Goal: Information Seeking & Learning: Check status

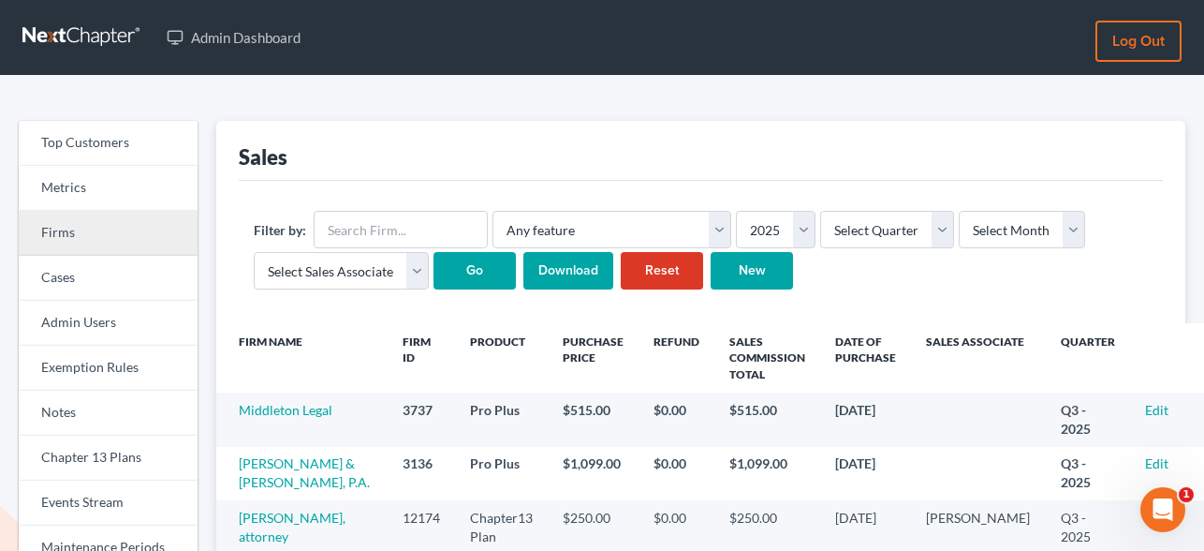
click at [72, 229] on link "Firms" at bounding box center [108, 233] width 179 height 45
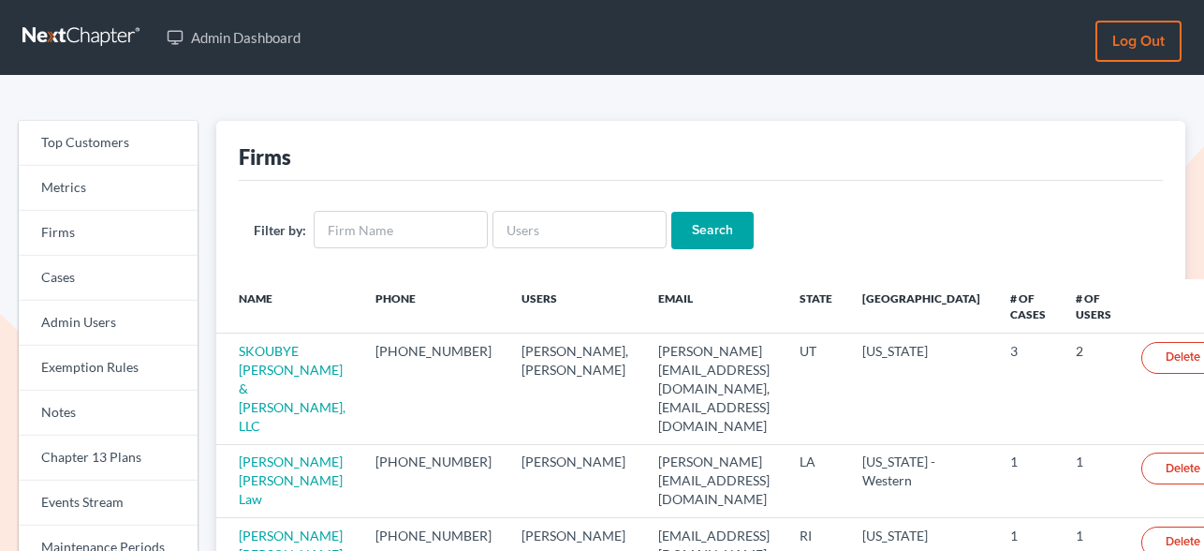
click at [564, 240] on input "text" at bounding box center [580, 229] width 174 height 37
type input "g"
type input "mountain view"
click at [671, 212] on input "Search" at bounding box center [712, 230] width 82 height 37
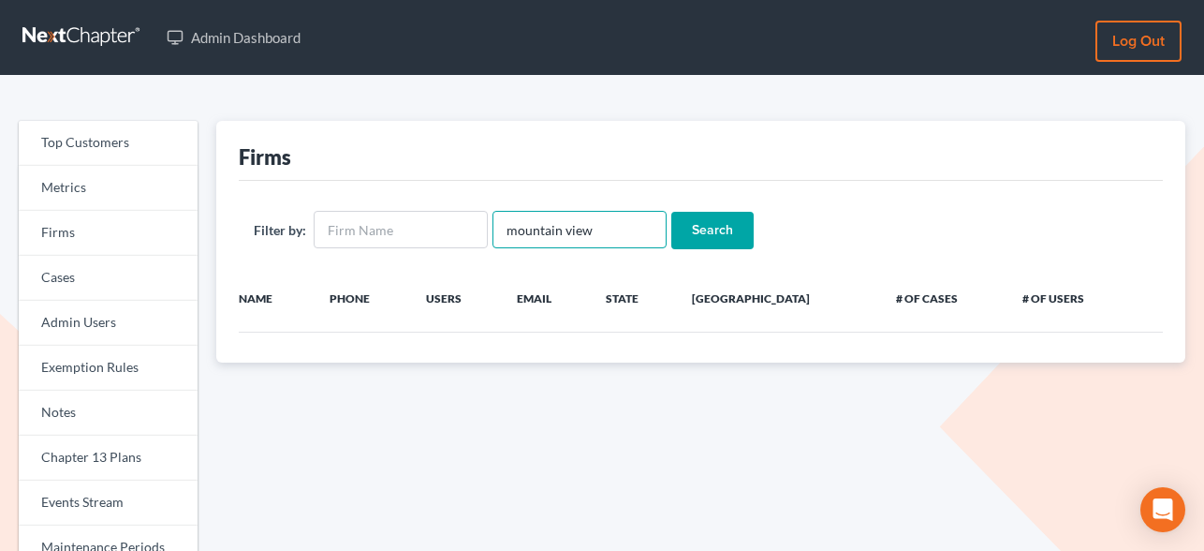
click at [603, 239] on input "mountain view" at bounding box center [580, 229] width 174 height 37
type input "gustafson"
click at [671, 212] on input "Search" at bounding box center [712, 230] width 82 height 37
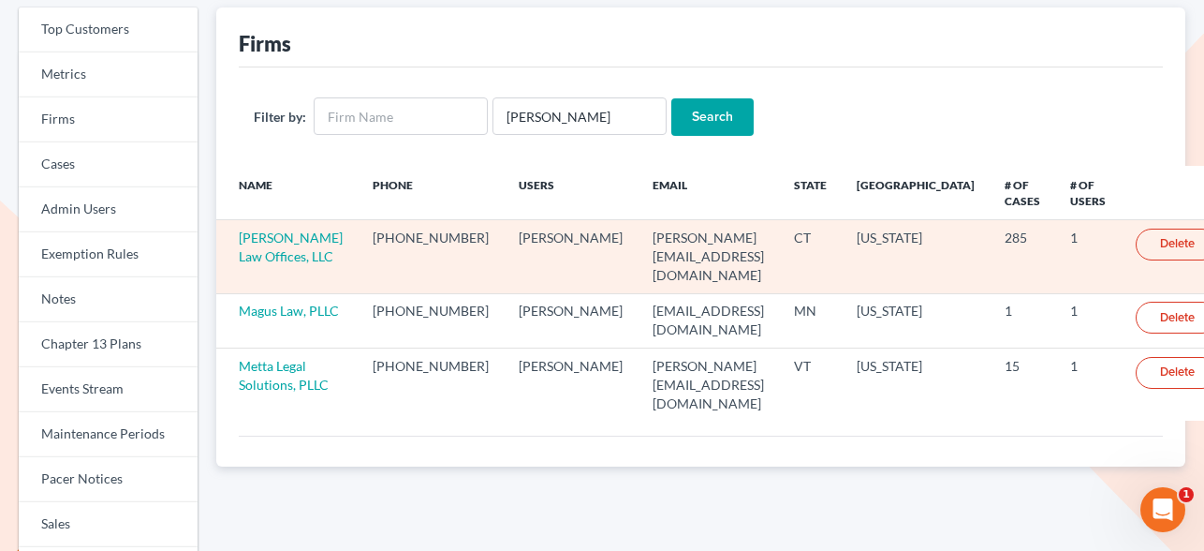
scroll to position [120, 0]
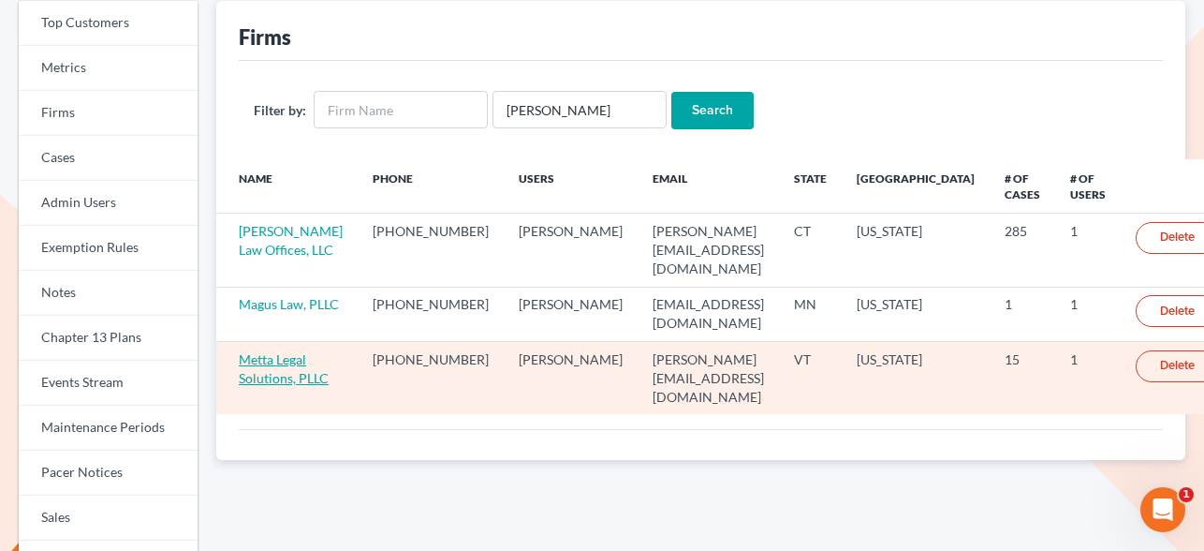
click at [274, 377] on link "Metta Legal Solutions, PLLC" at bounding box center [284, 368] width 90 height 35
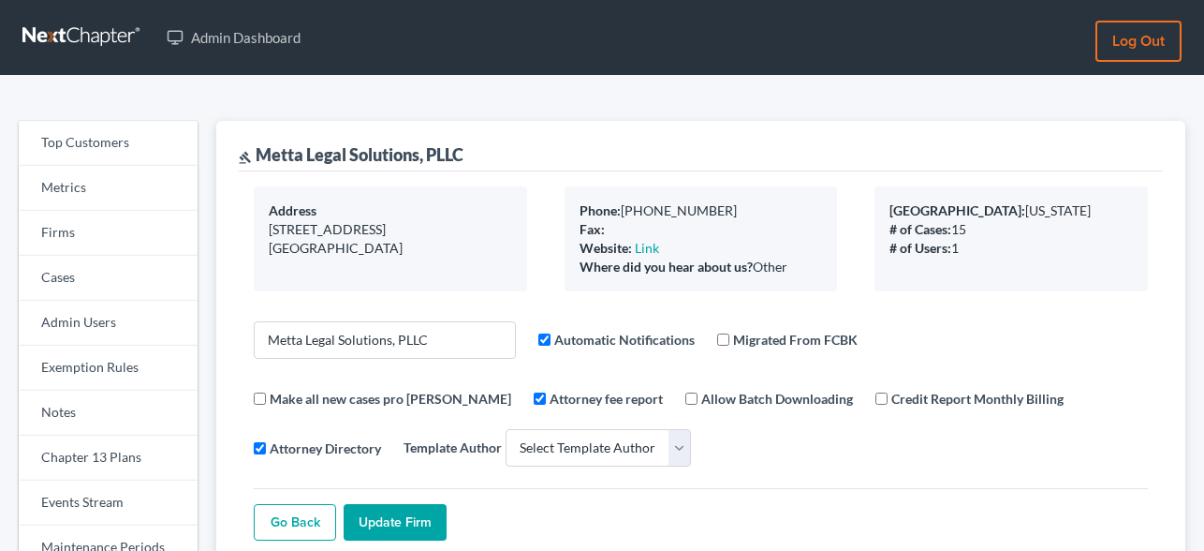
select select
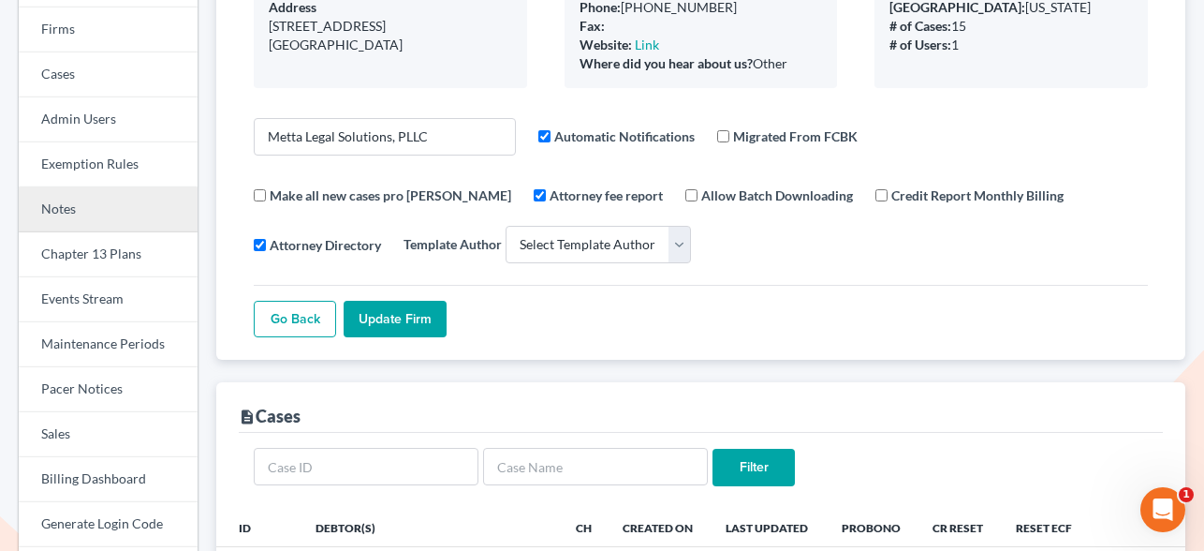
scroll to position [238, 0]
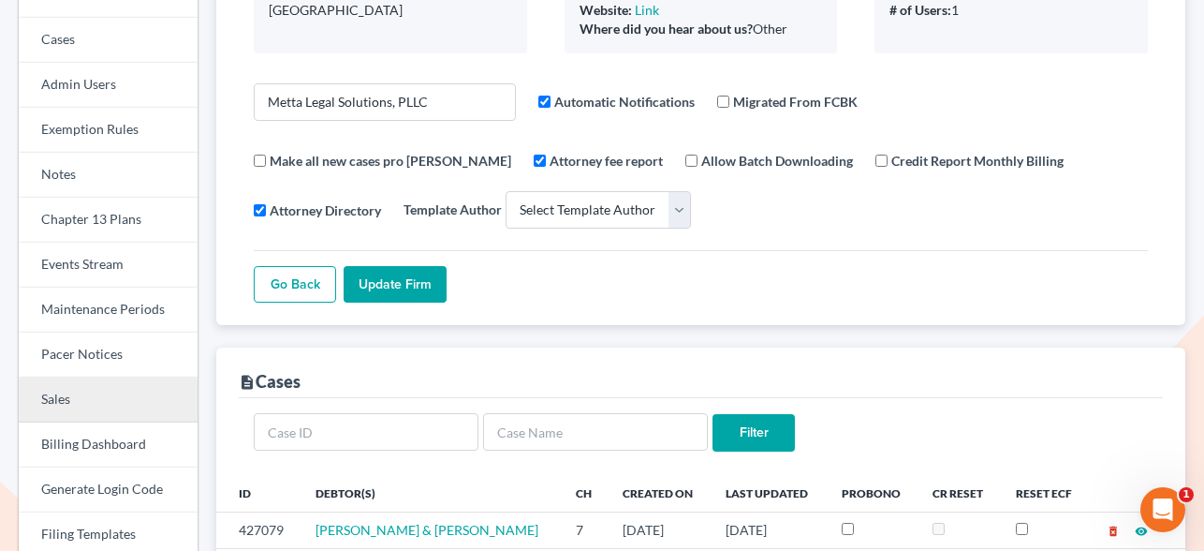
click at [84, 382] on link "Sales" at bounding box center [108, 399] width 179 height 45
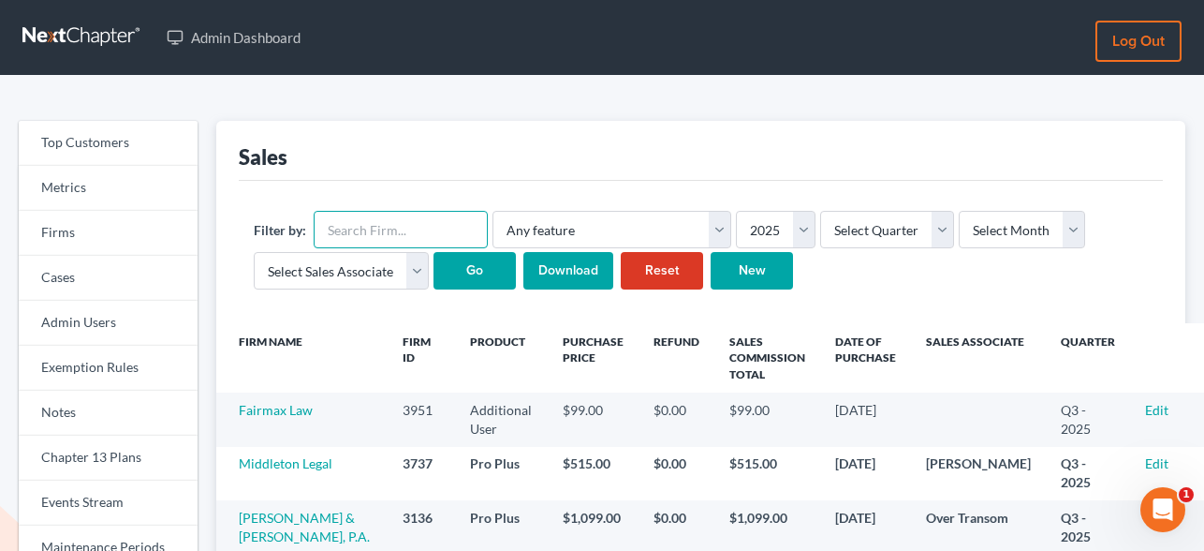
click at [359, 232] on input "text" at bounding box center [401, 229] width 174 height 37
paste input "11997"
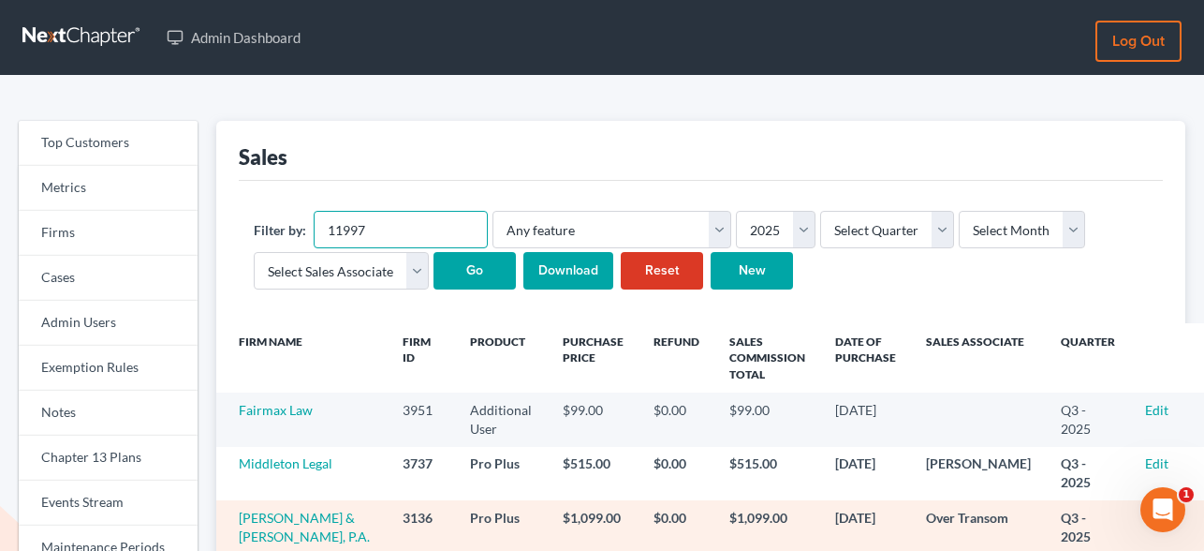
type input "11997"
click at [310, 500] on td "Wetzel & Moore, P.A." at bounding box center [301, 526] width 171 height 53
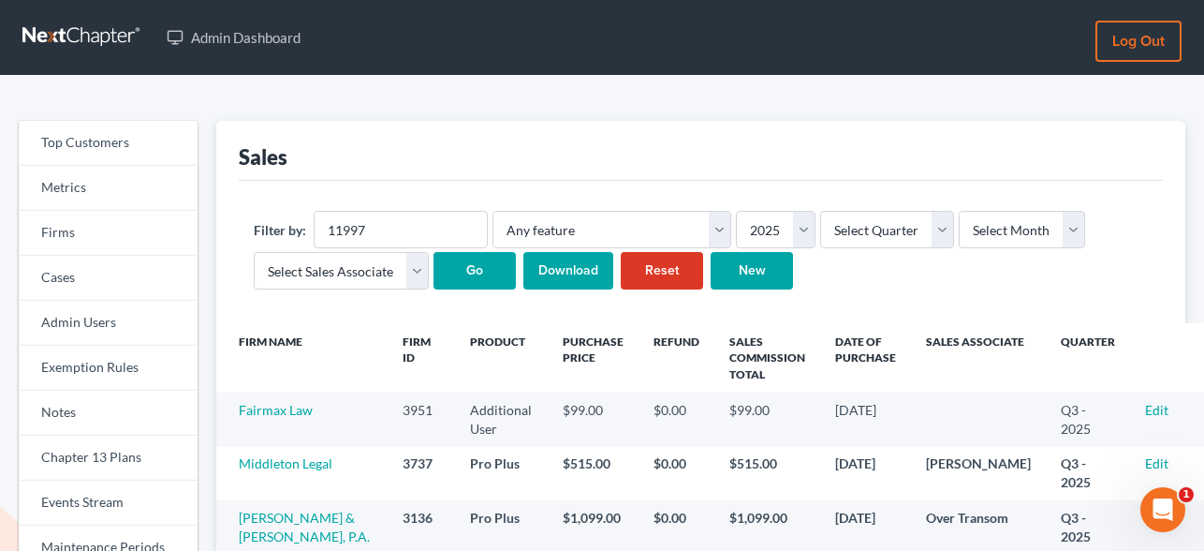
click at [480, 271] on input "Go" at bounding box center [475, 270] width 82 height 37
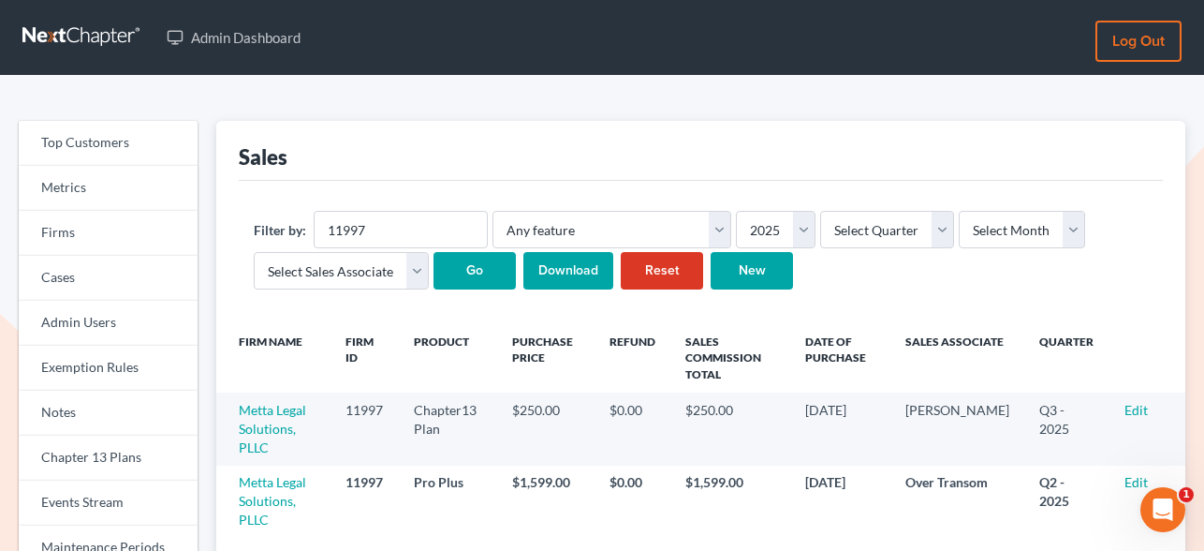
scroll to position [148, 0]
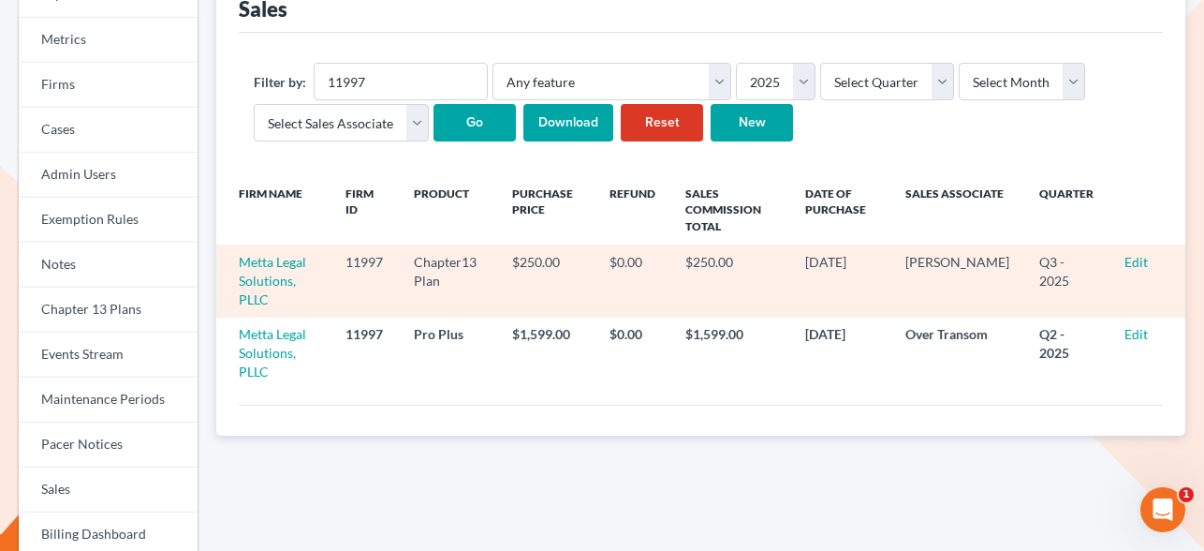
click at [376, 260] on td "11997" at bounding box center [365, 280] width 68 height 72
copy td "11997"
click at [272, 272] on td "Metta Legal Solutions, PLLC" at bounding box center [273, 280] width 114 height 72
click at [270, 286] on link "Metta Legal Solutions, PLLC" at bounding box center [272, 280] width 67 height 53
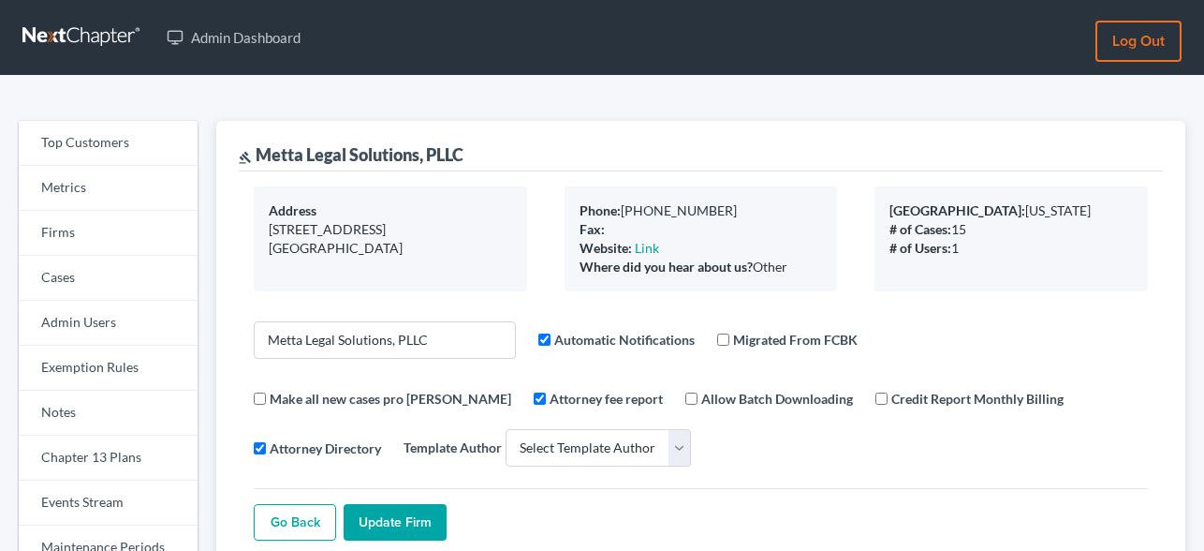
select select
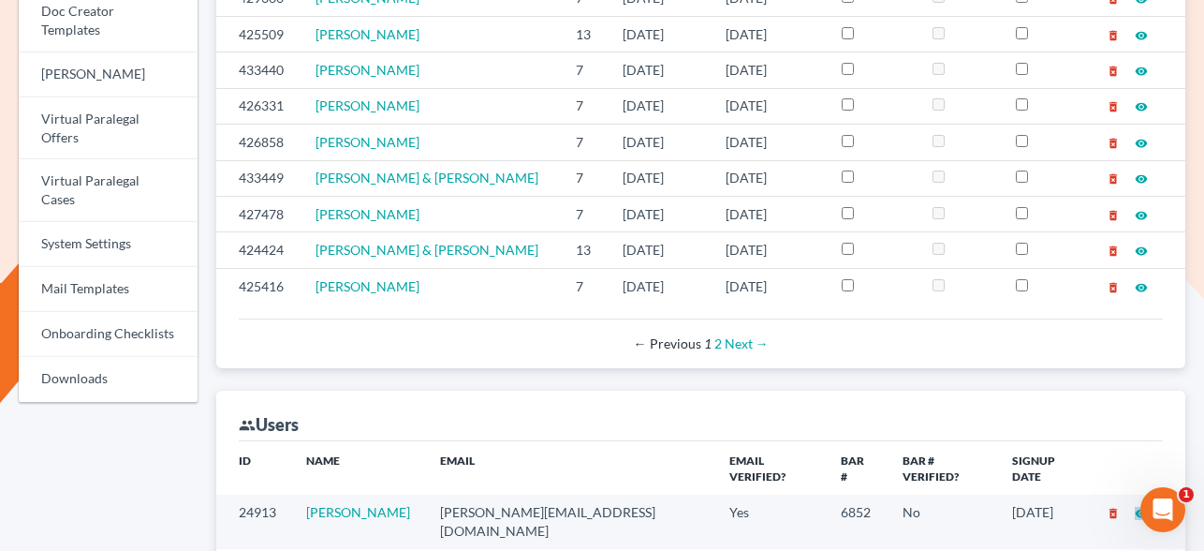
scroll to position [836, 0]
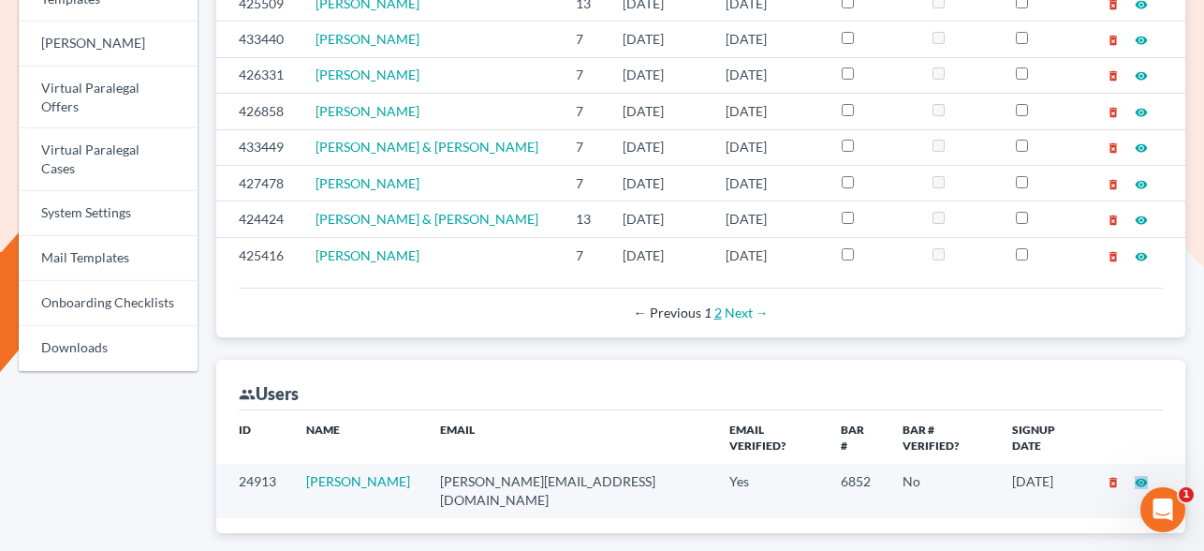
click at [717, 304] on link "2" at bounding box center [717, 312] width 7 height 16
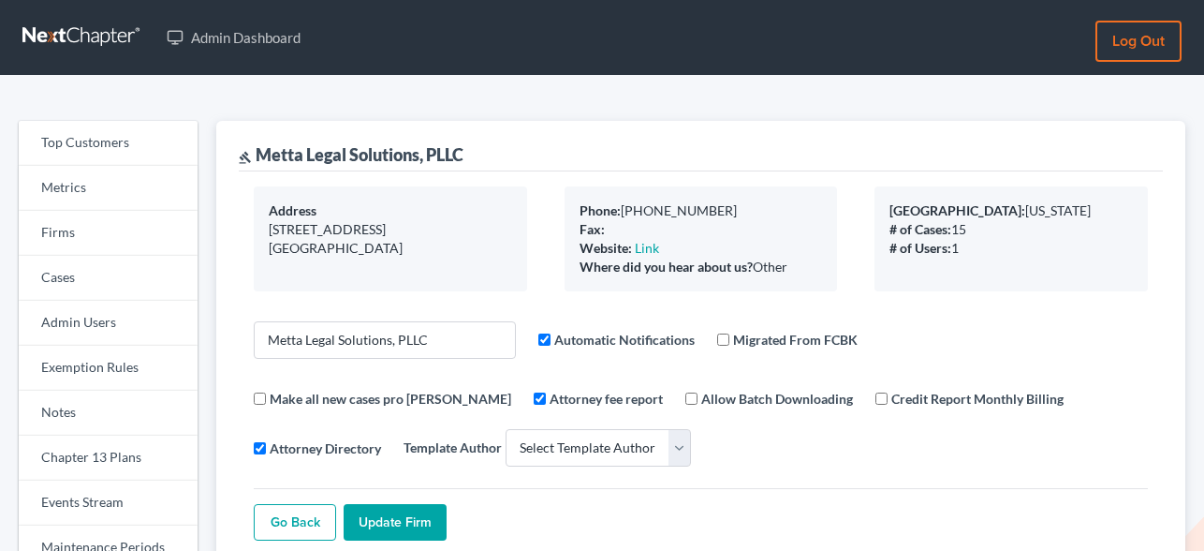
select select
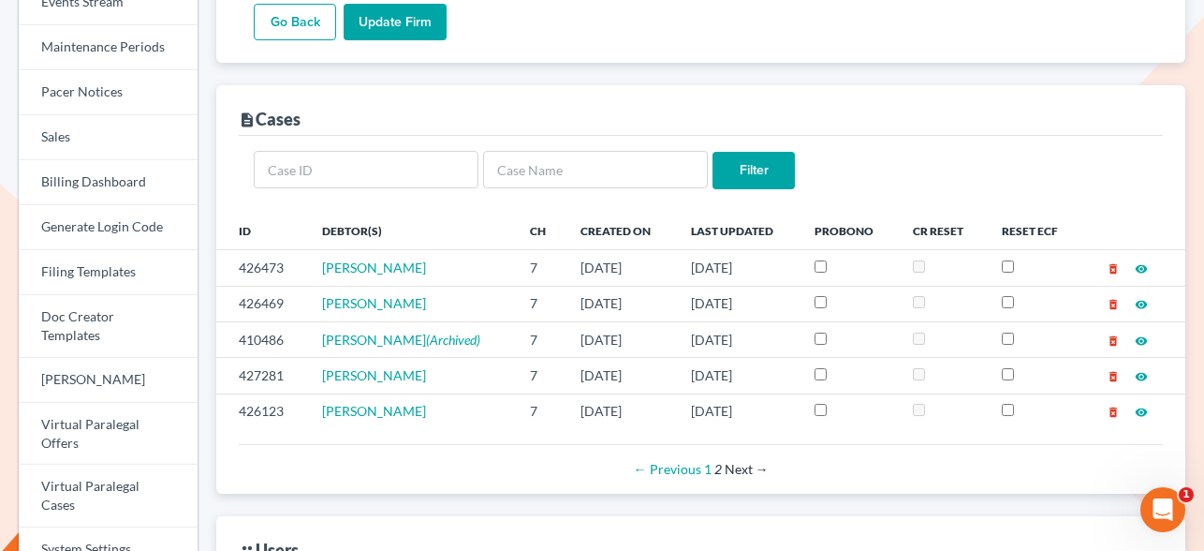
scroll to position [539, 0]
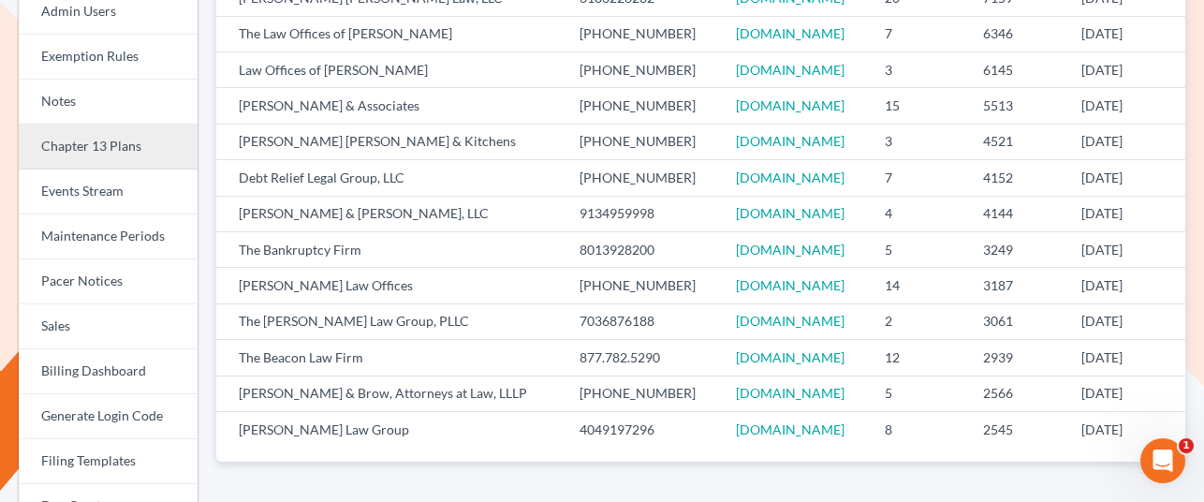
click at [93, 154] on link "Chapter 13 Plans" at bounding box center [108, 147] width 179 height 45
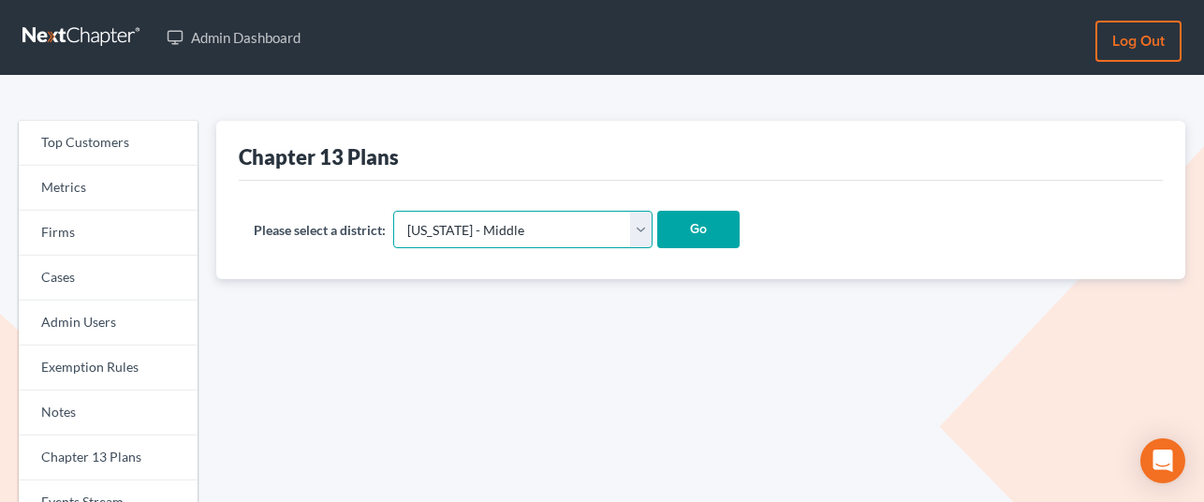
click at [563, 222] on select "Alabama - Middle Alabama - Northern Alabama - Southern Alaska Arizona Arkansas …" at bounding box center [522, 229] width 259 height 37
select select "48"
click at [394, 211] on select "Alabama - Middle Alabama - Northern Alabama - Southern Alaska Arizona Arkansas …" at bounding box center [522, 229] width 259 height 37
click at [657, 230] on input "Go" at bounding box center [698, 229] width 82 height 37
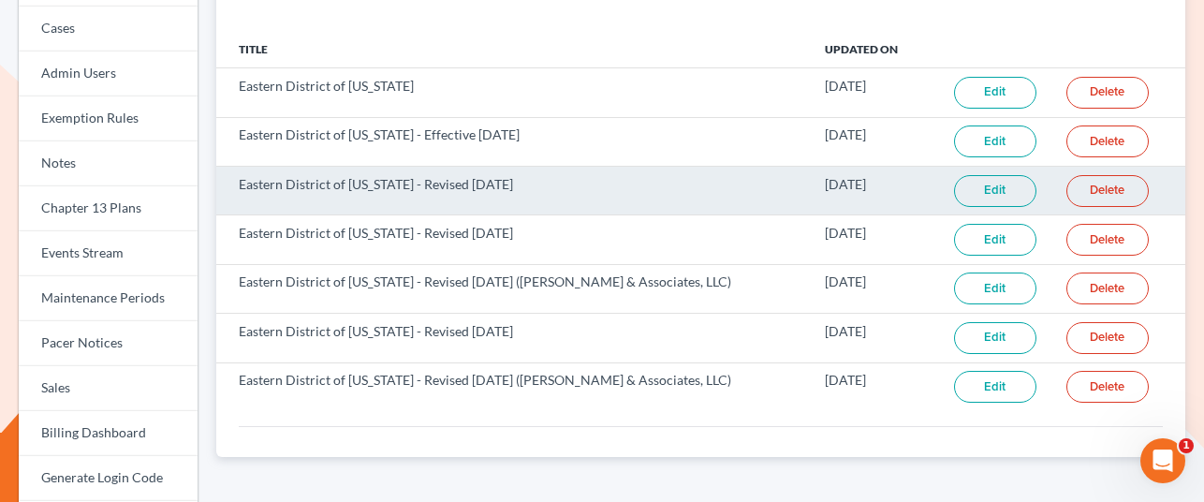
scroll to position [243, 0]
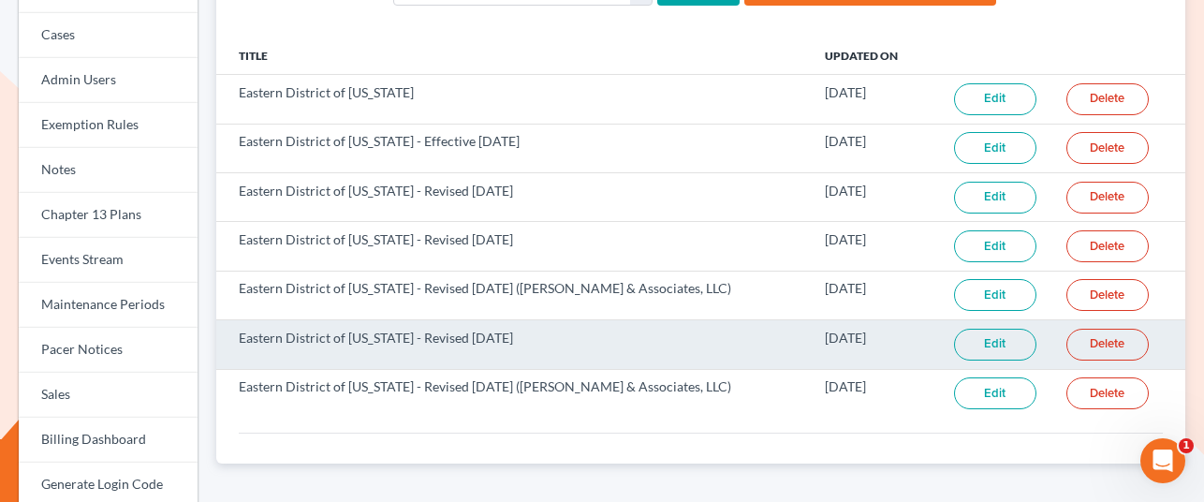
click at [995, 340] on link "Edit" at bounding box center [995, 345] width 82 height 32
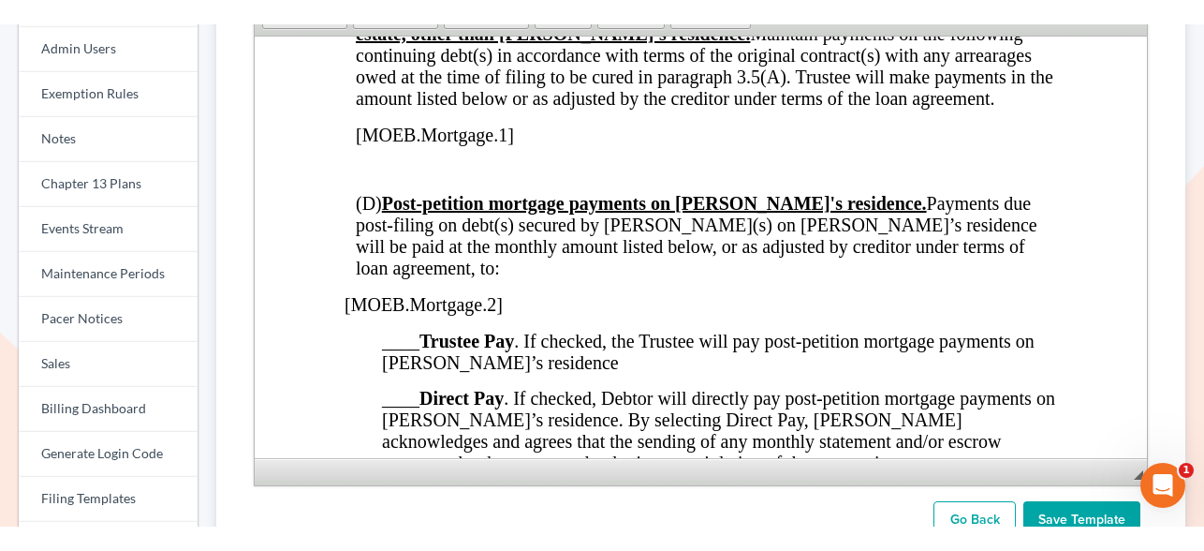
scroll to position [2569, 0]
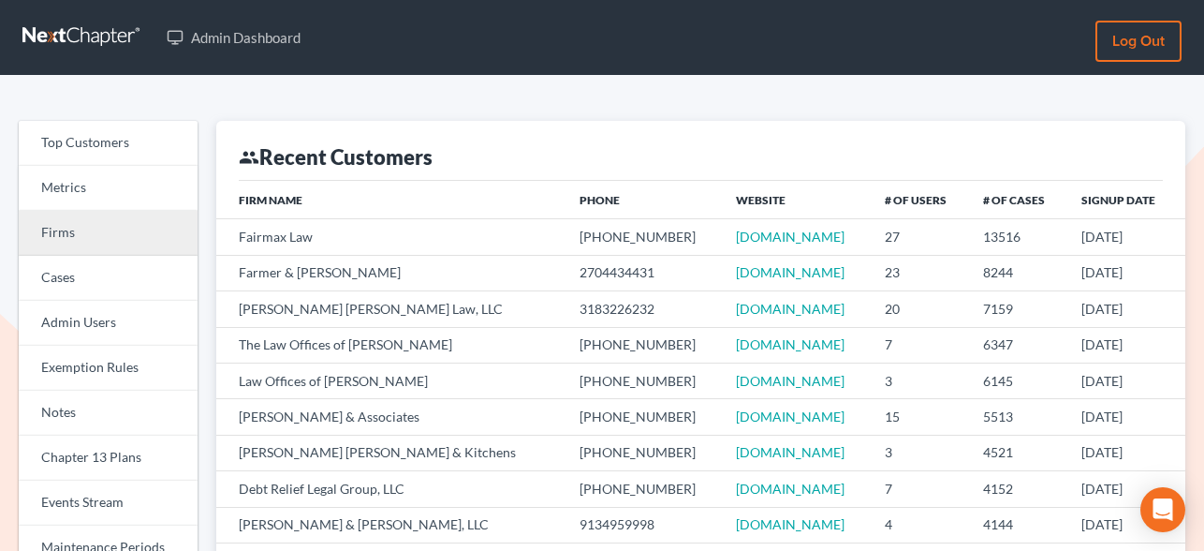
click at [81, 231] on link "Firms" at bounding box center [108, 233] width 179 height 45
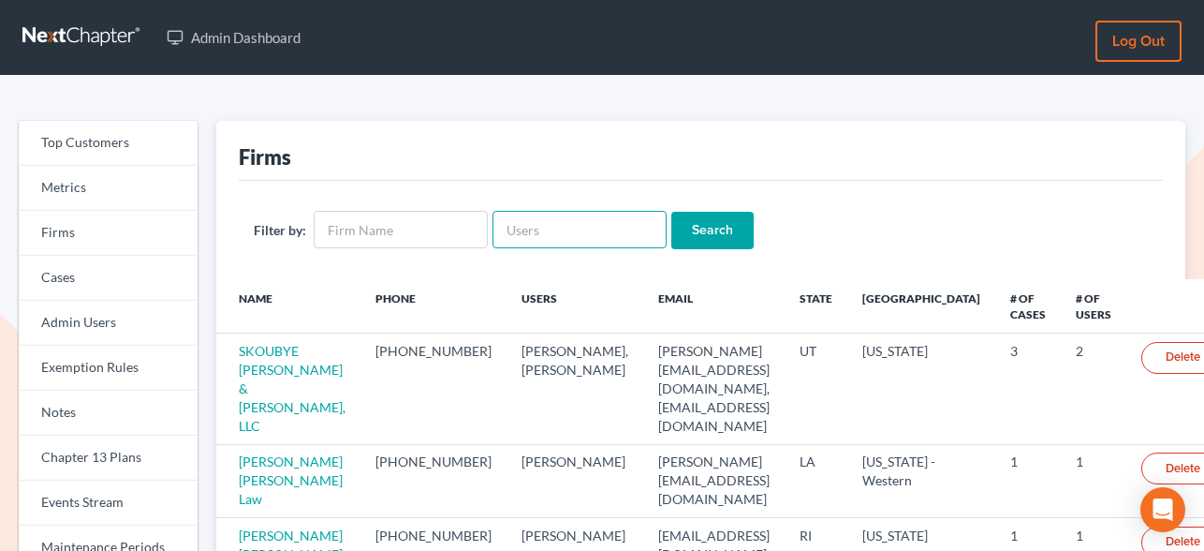
click at [611, 228] on input "text" at bounding box center [580, 229] width 174 height 37
paste input "terrence@tfanlaw.com"
type input "terrence@tfanlaw.com"
click at [686, 225] on input "Search" at bounding box center [712, 230] width 82 height 37
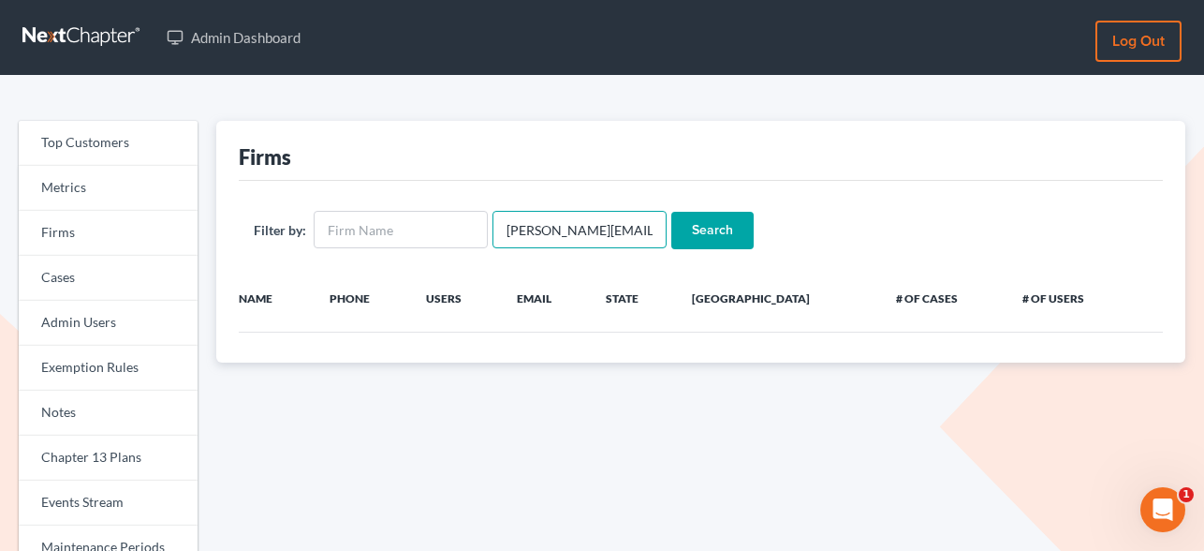
click at [531, 232] on input "[PERSON_NAME][EMAIL_ADDRESS][DOMAIN_NAME]" at bounding box center [580, 229] width 174 height 37
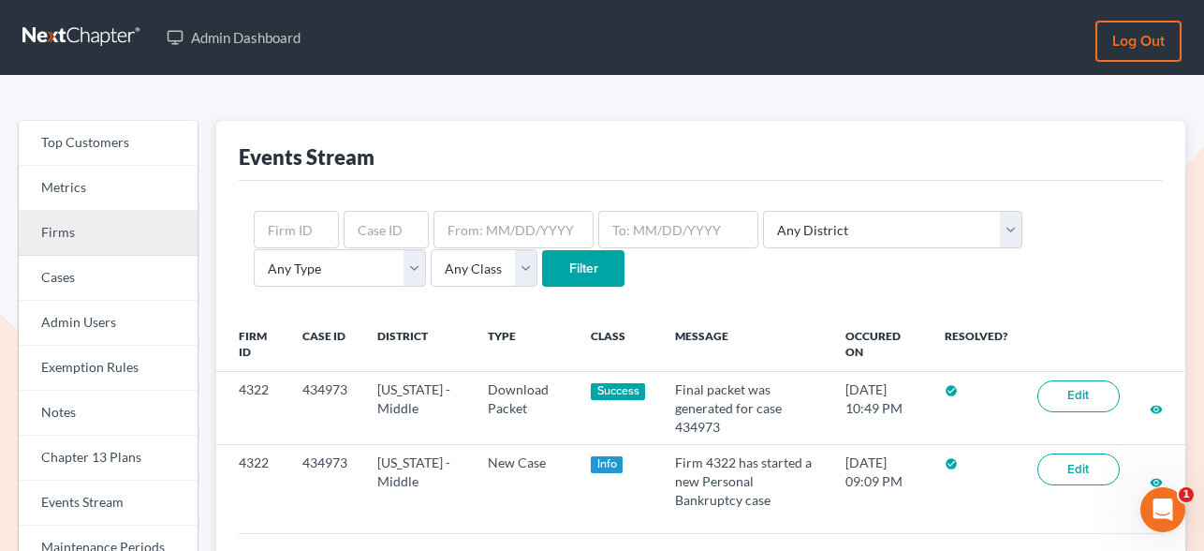
click at [80, 233] on link "Firms" at bounding box center [108, 233] width 179 height 45
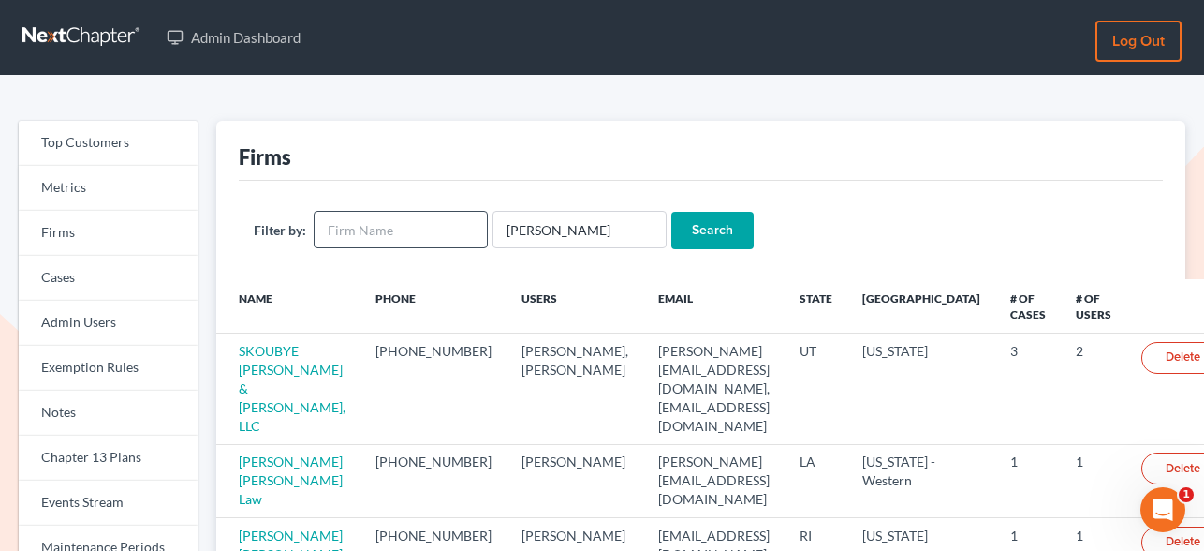
drag, startPoint x: 553, startPoint y: 230, endPoint x: 406, endPoint y: 218, distance: 147.5
click at [406, 218] on form "Filter by: Terrence Fantauzzi Search" at bounding box center [701, 230] width 894 height 38
type input "Fantauzzi"
click at [697, 221] on input "Search" at bounding box center [712, 230] width 82 height 37
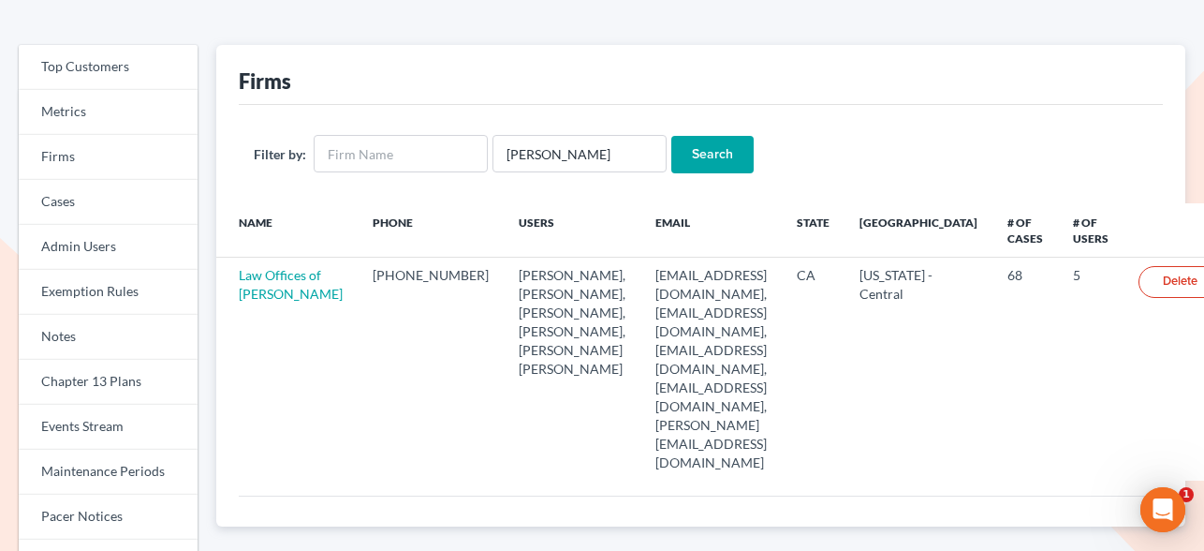
scroll to position [105, 0]
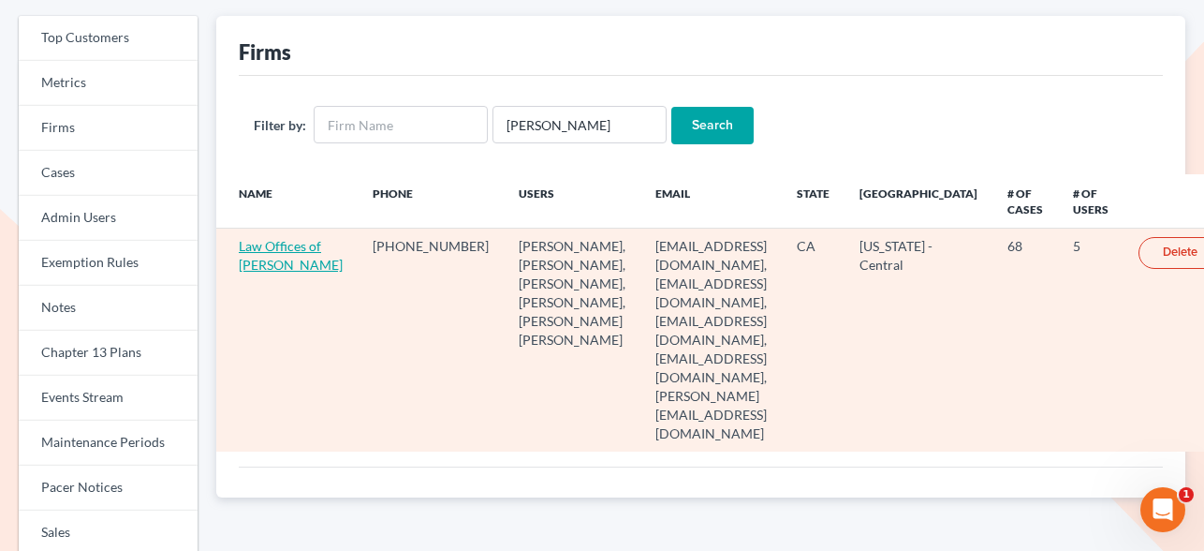
click at [266, 272] on link "Law Offices of [PERSON_NAME]" at bounding box center [291, 255] width 104 height 35
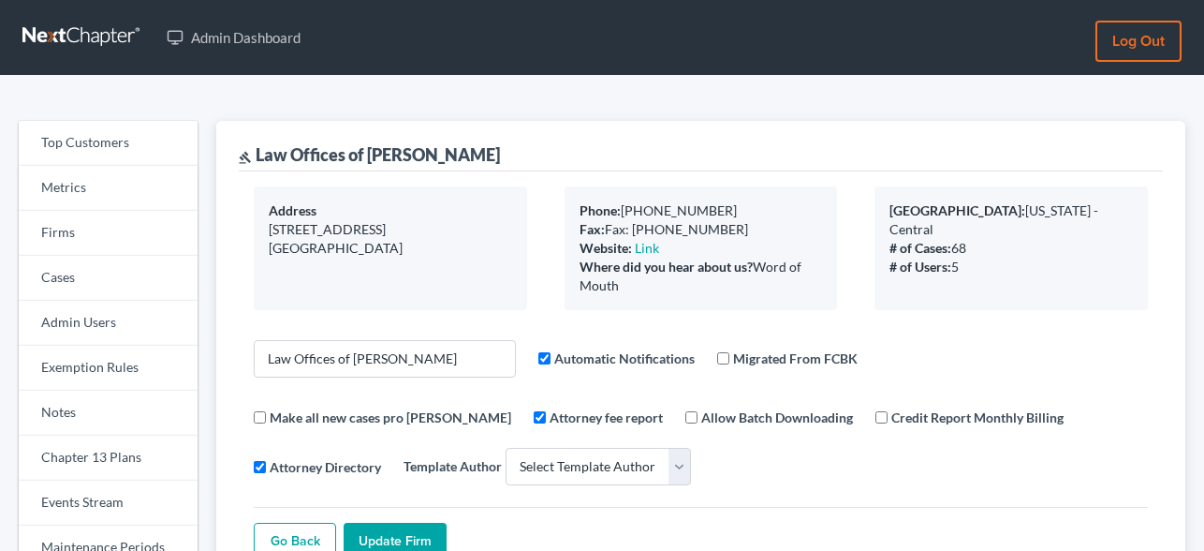
select select
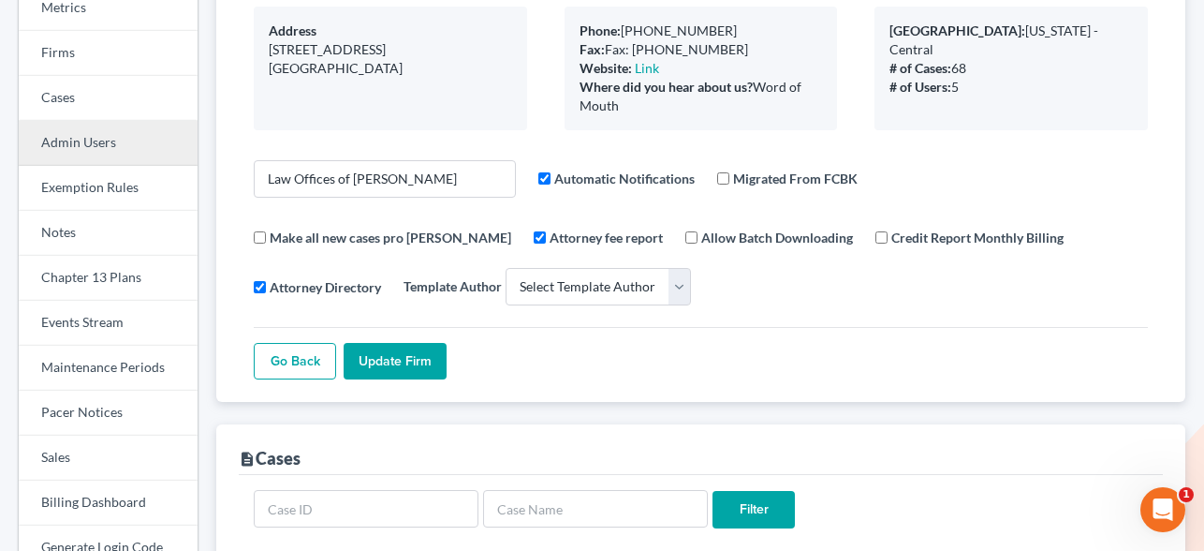
scroll to position [181, 0]
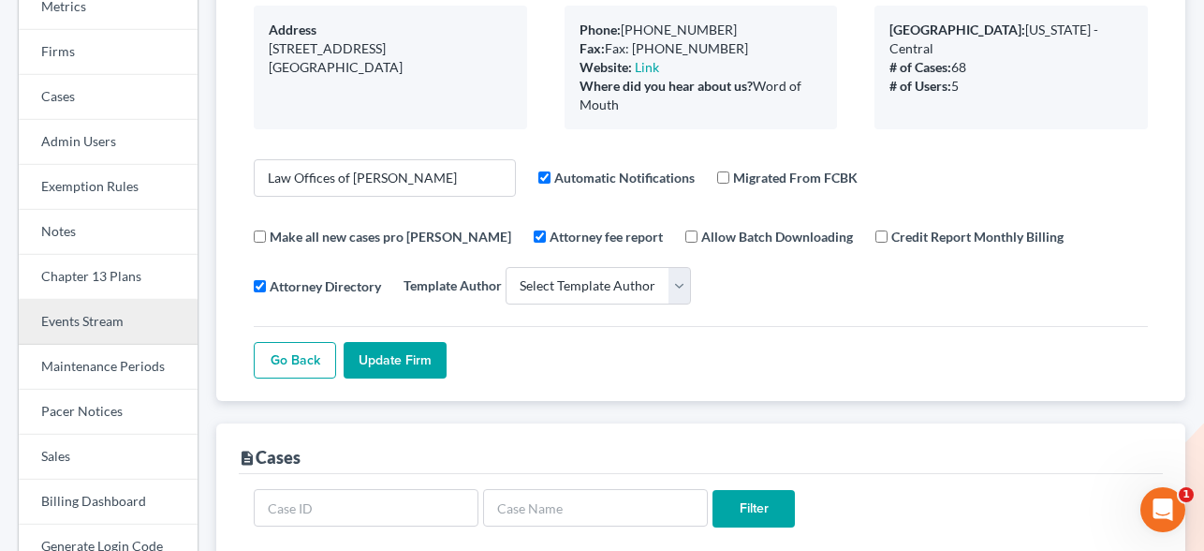
click at [106, 330] on link "Events Stream" at bounding box center [108, 322] width 179 height 45
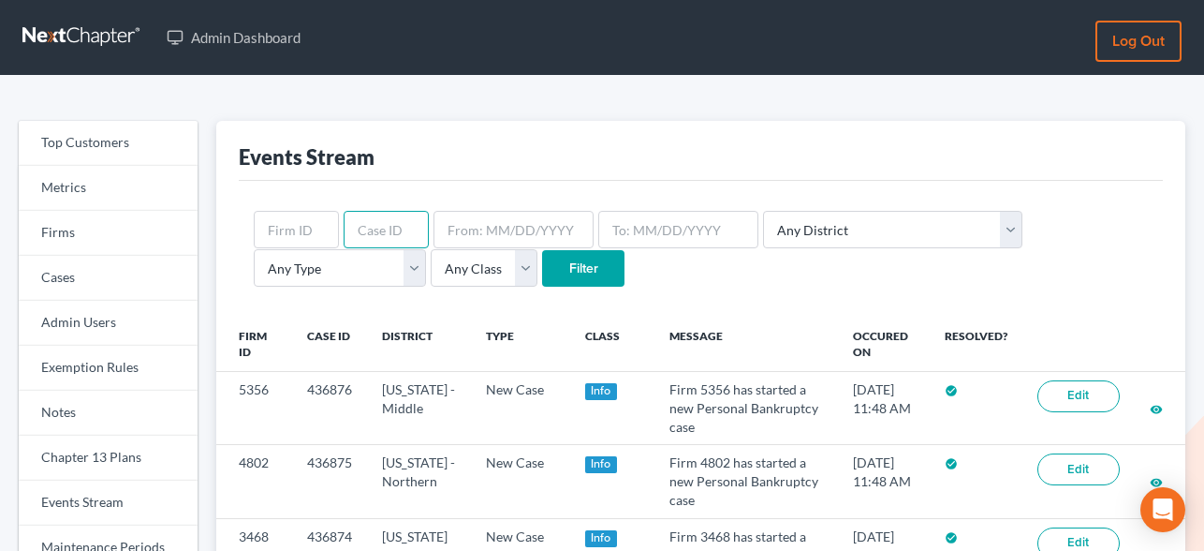
click at [390, 222] on input "text" at bounding box center [386, 229] width 85 height 37
type input "436235"
click at [542, 250] on input "Filter" at bounding box center [583, 268] width 82 height 37
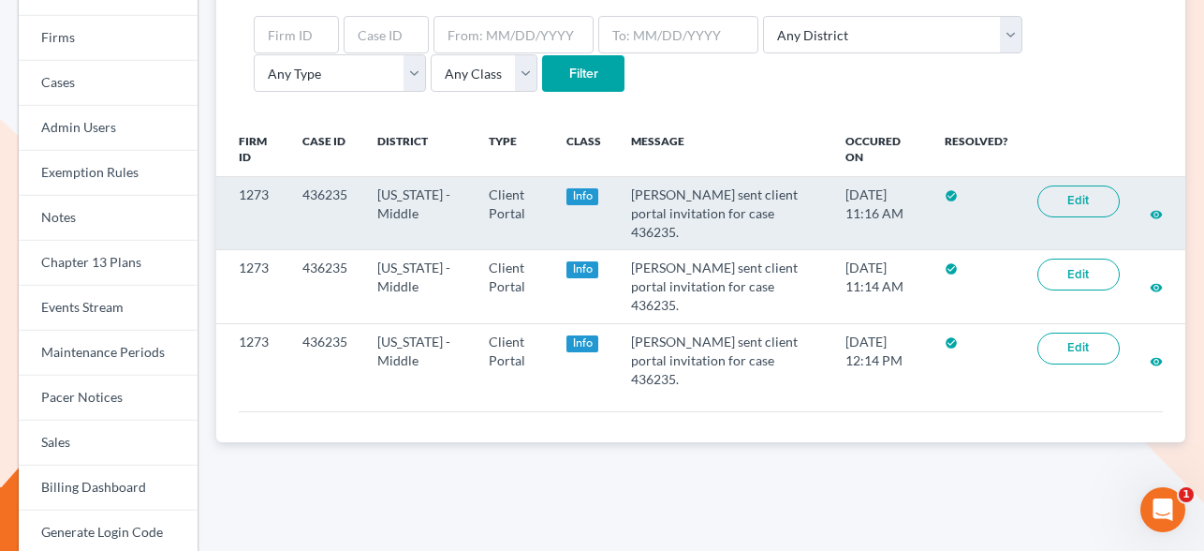
scroll to position [184, 0]
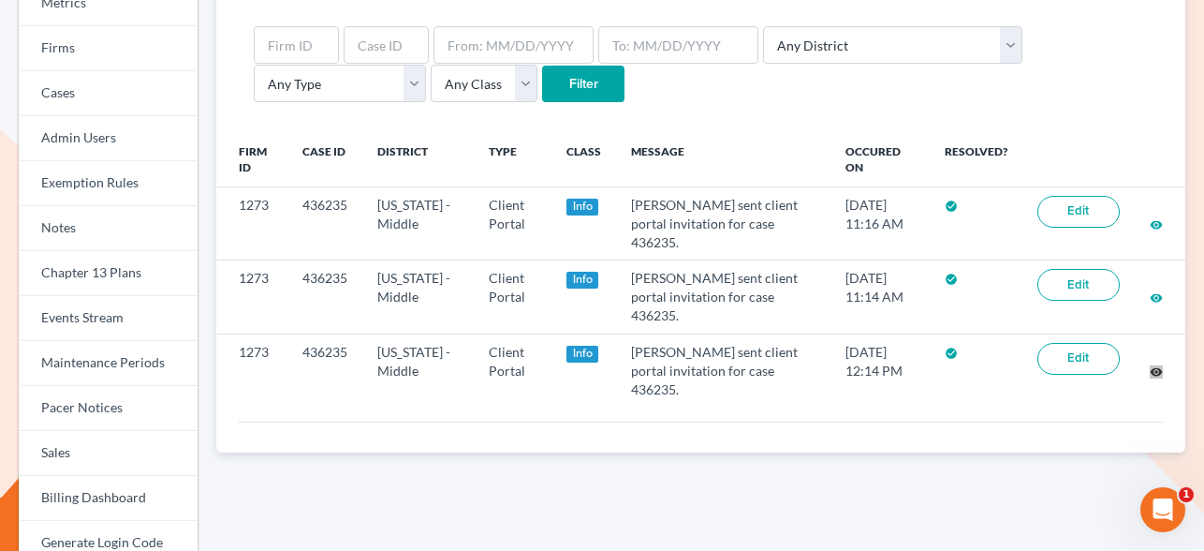
drag, startPoint x: 1157, startPoint y: 336, endPoint x: 563, endPoint y: 3, distance: 681.7
click at [0, 0] on div "Top Customers Metrics Firms Cases Admin Users Exemption Rules Notes Chapter 13 …" at bounding box center [602, 486] width 1204 height 1191
